Goal: Task Accomplishment & Management: Manage account settings

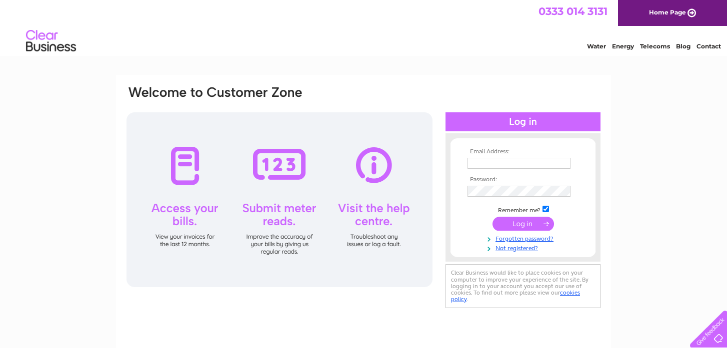
type input "accounts@henfox.com"
click at [535, 224] on input "submit" at bounding box center [522, 224] width 61 height 14
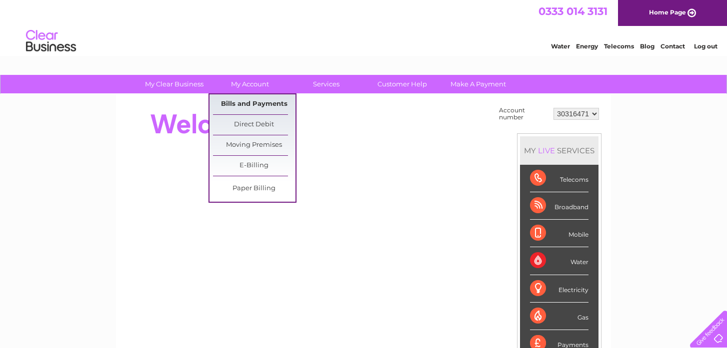
click at [250, 107] on link "Bills and Payments" at bounding box center [254, 104] width 82 height 20
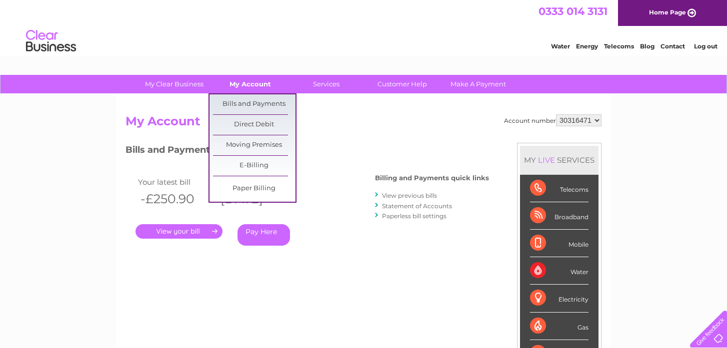
click at [253, 82] on link "My Account" at bounding box center [250, 84] width 82 height 18
click at [255, 106] on link "Bills and Payments" at bounding box center [254, 104] width 82 height 20
click at [260, 102] on link "Bills and Payments" at bounding box center [254, 104] width 82 height 20
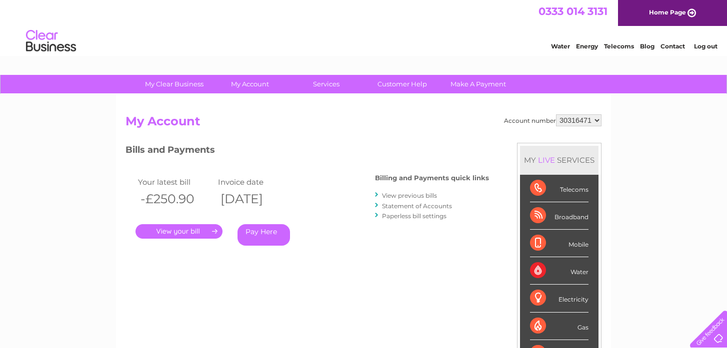
click at [191, 232] on link "." at bounding box center [178, 231] width 87 height 14
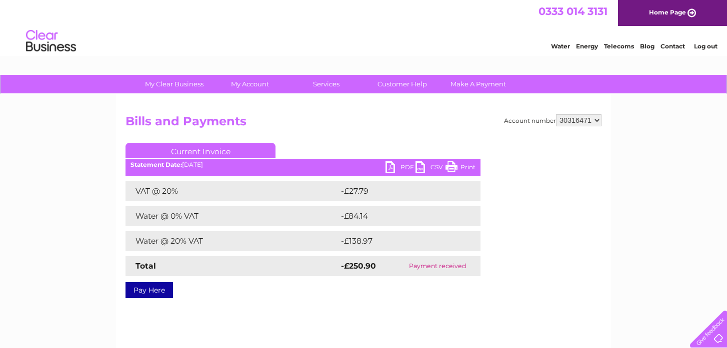
click at [527, 269] on div "Account number 30316471 Bills and Payments Current Invoice PDF CSV Print Total" at bounding box center [363, 204] width 476 height 180
